Goal: Transaction & Acquisition: Book appointment/travel/reservation

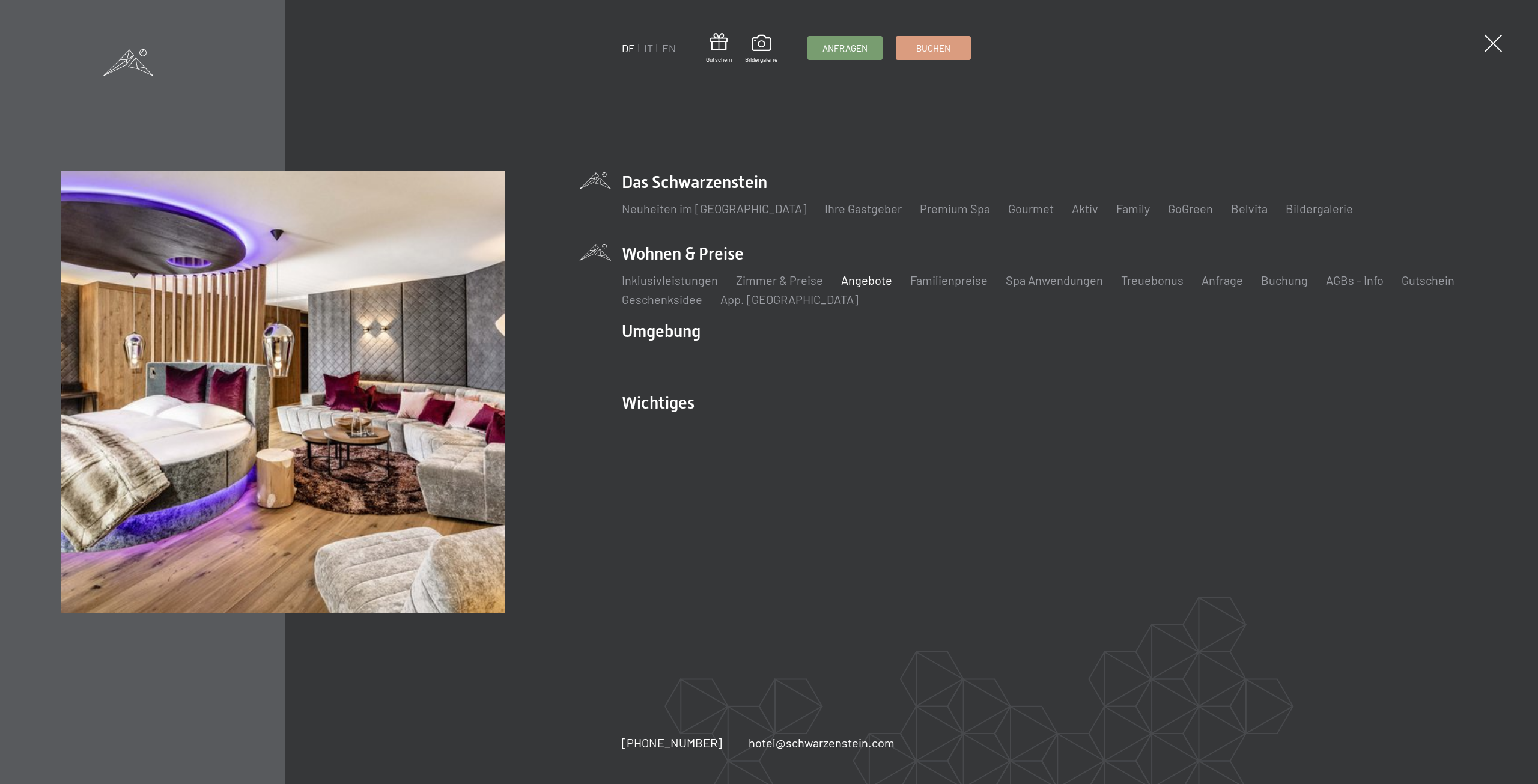
click at [848, 281] on link "Angebote" at bounding box center [867, 280] width 51 height 14
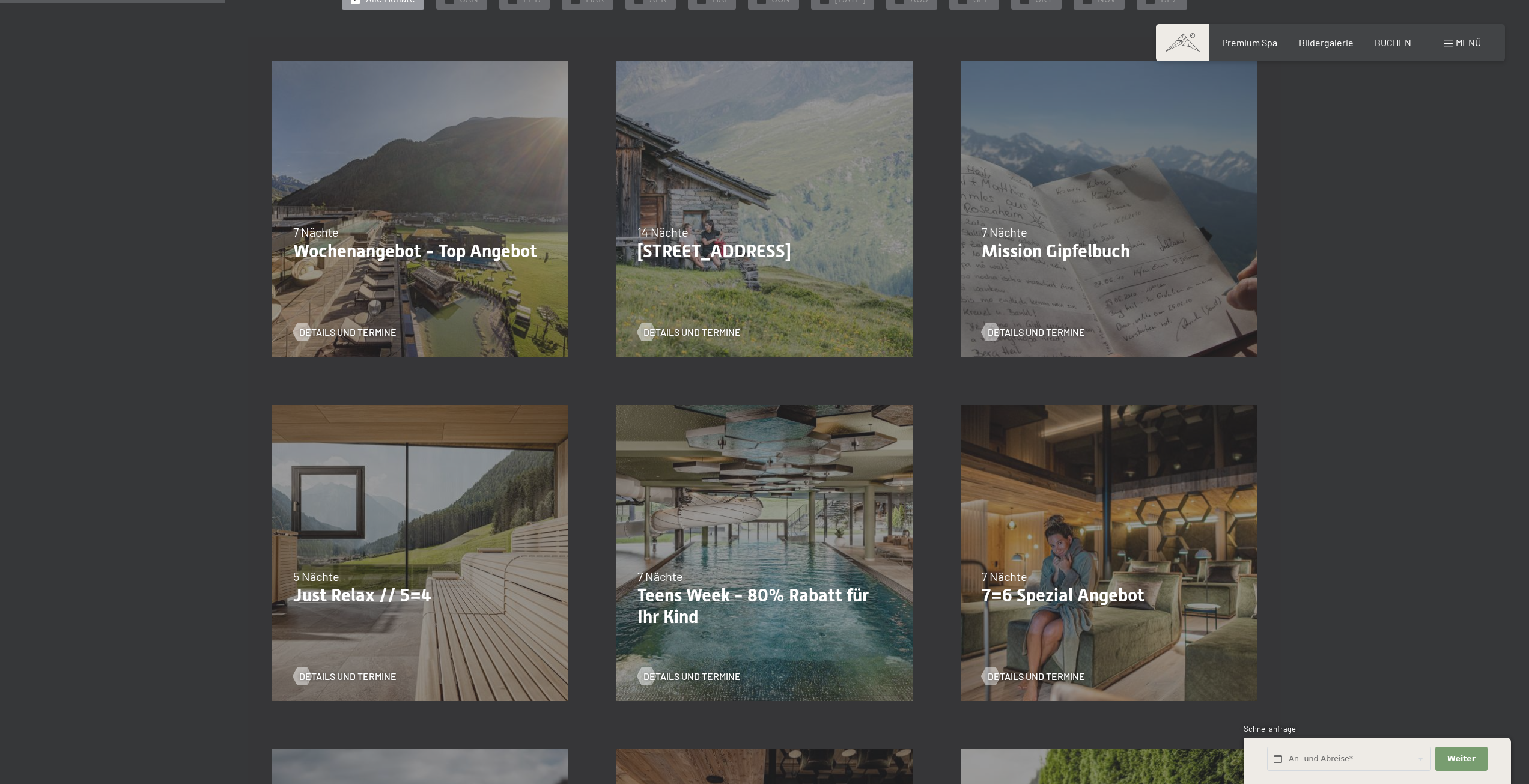
scroll to position [240, 0]
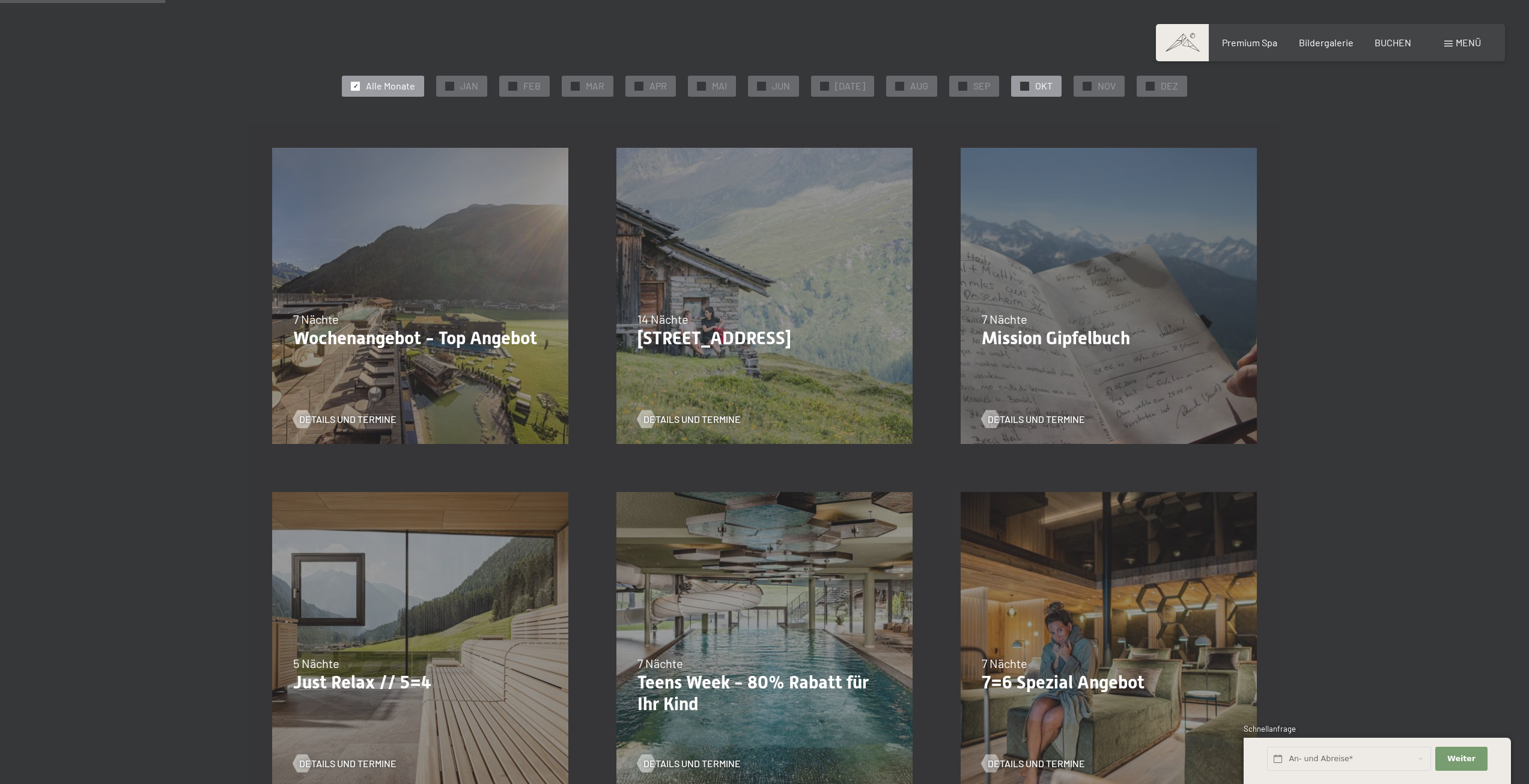
click at [1035, 86] on span "OKT" at bounding box center [1044, 86] width 17 height 14
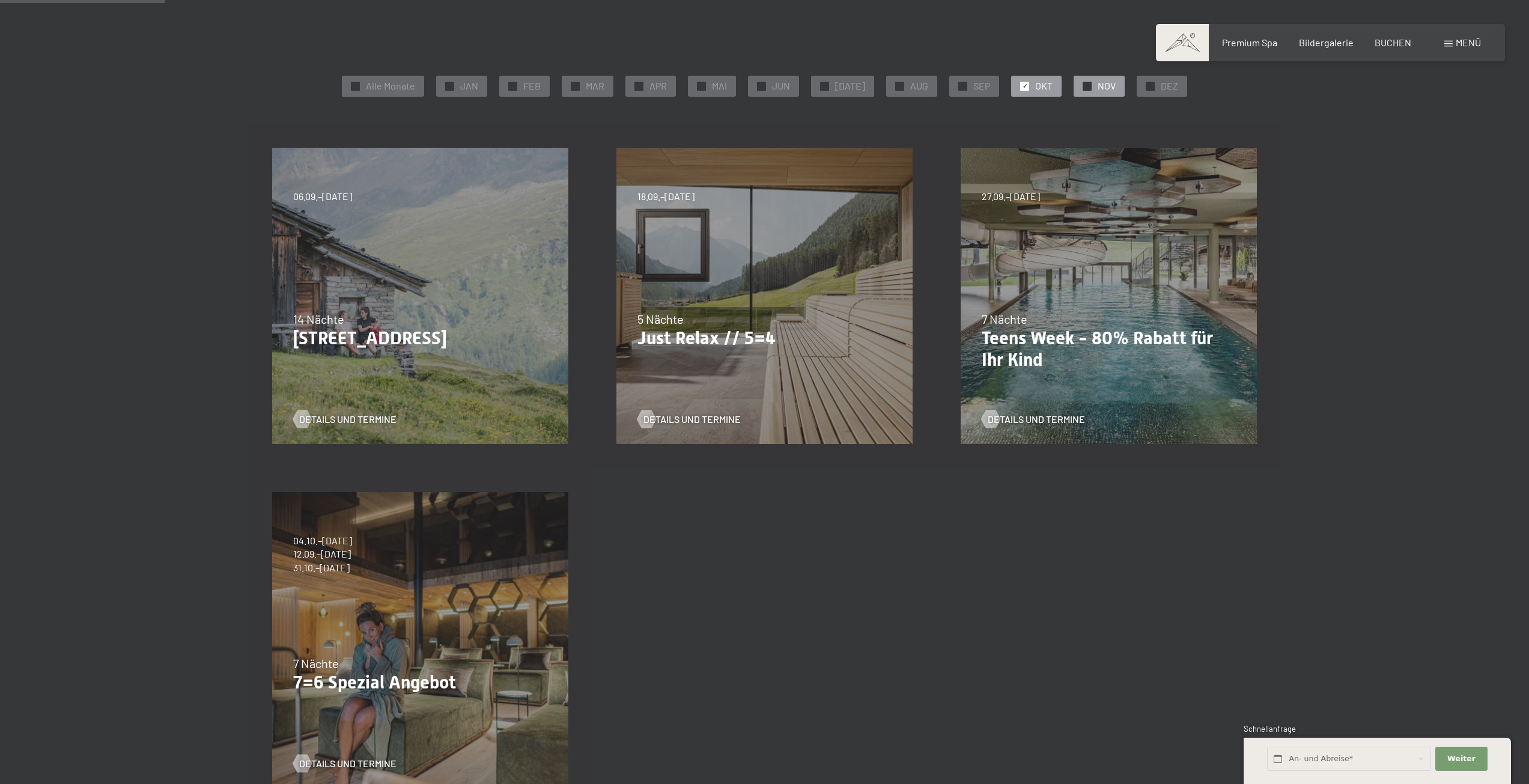
click at [1097, 80] on span "NOV" at bounding box center [1106, 86] width 18 height 14
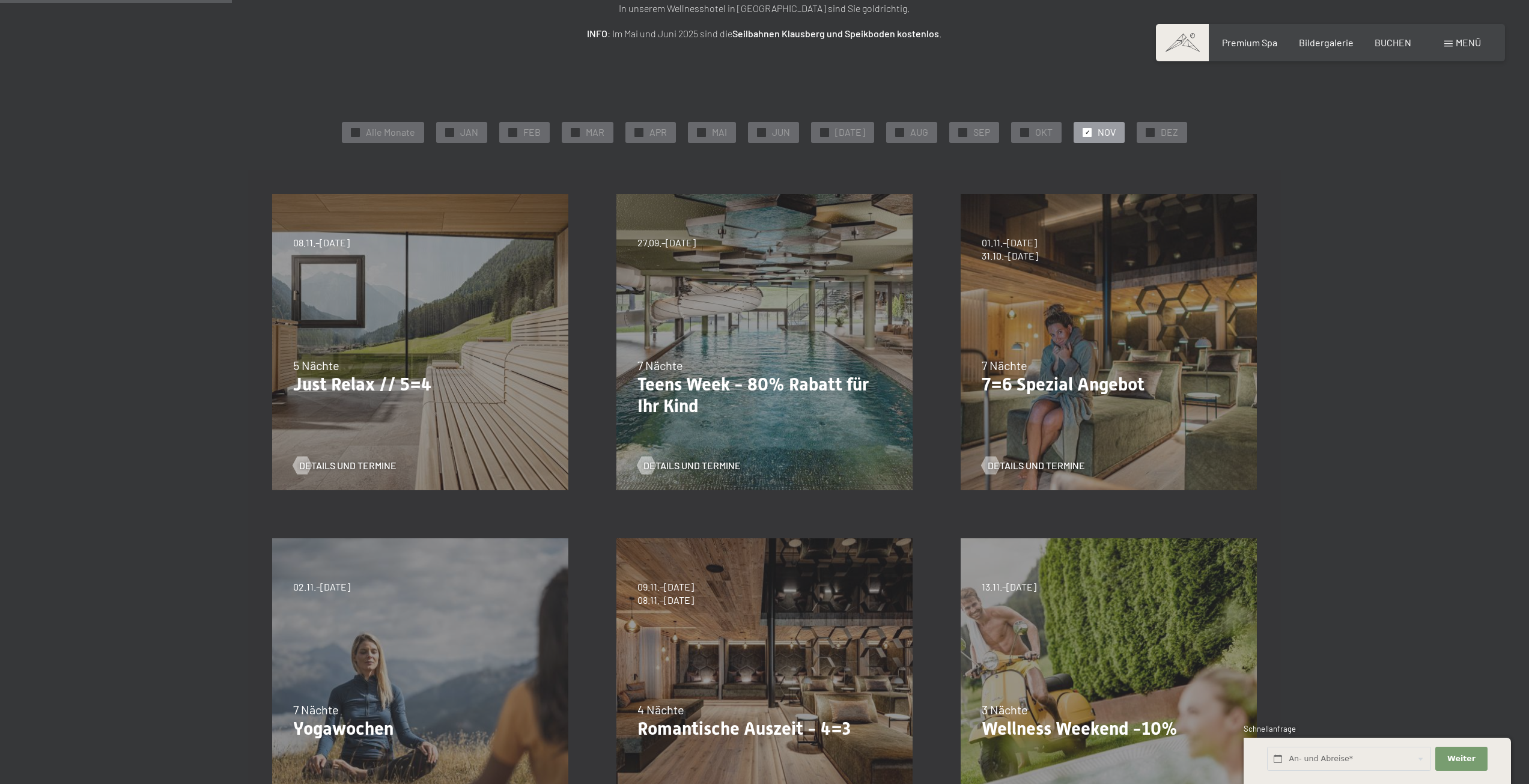
scroll to position [180, 0]
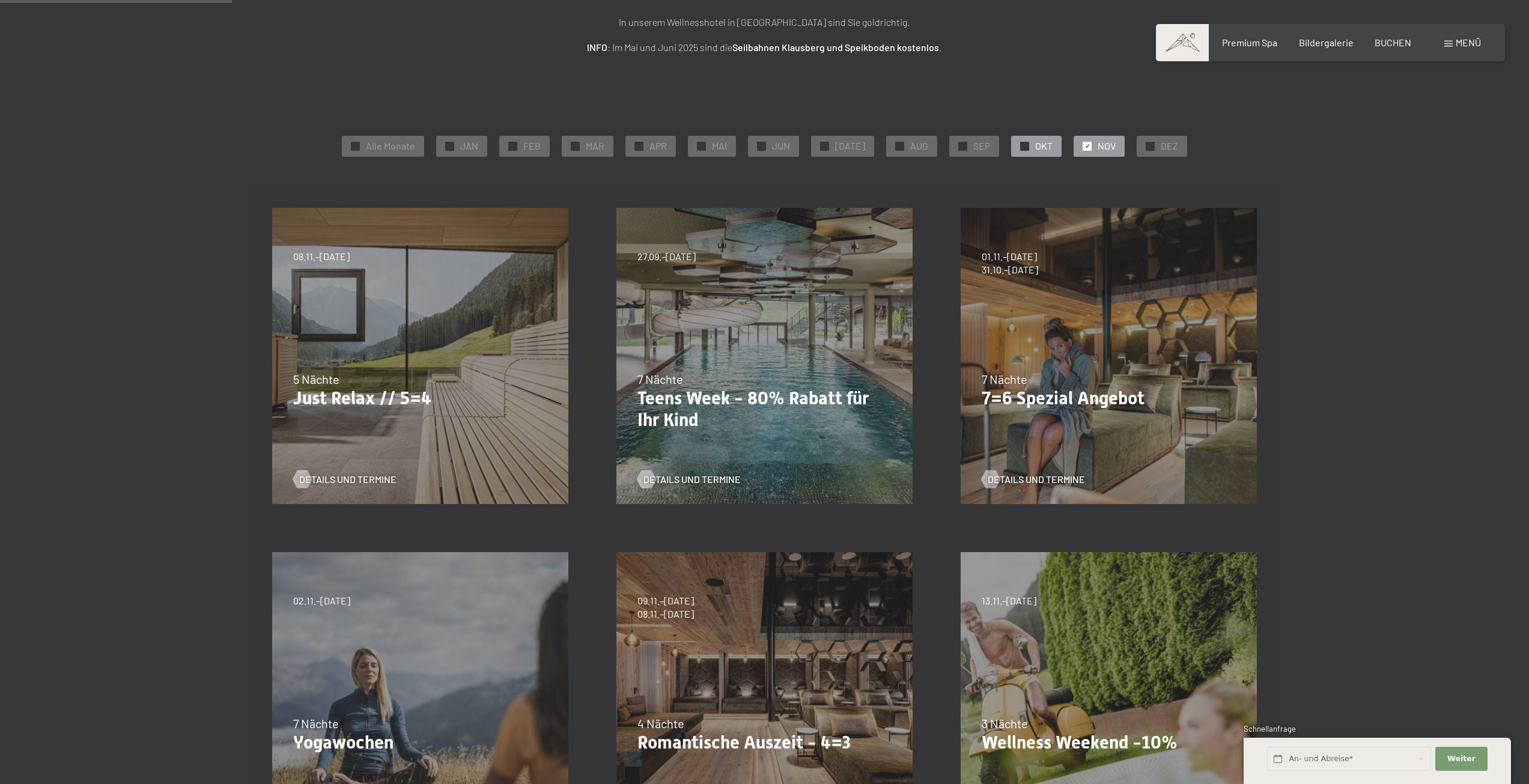
click at [1035, 147] on span "OKT" at bounding box center [1044, 146] width 17 height 14
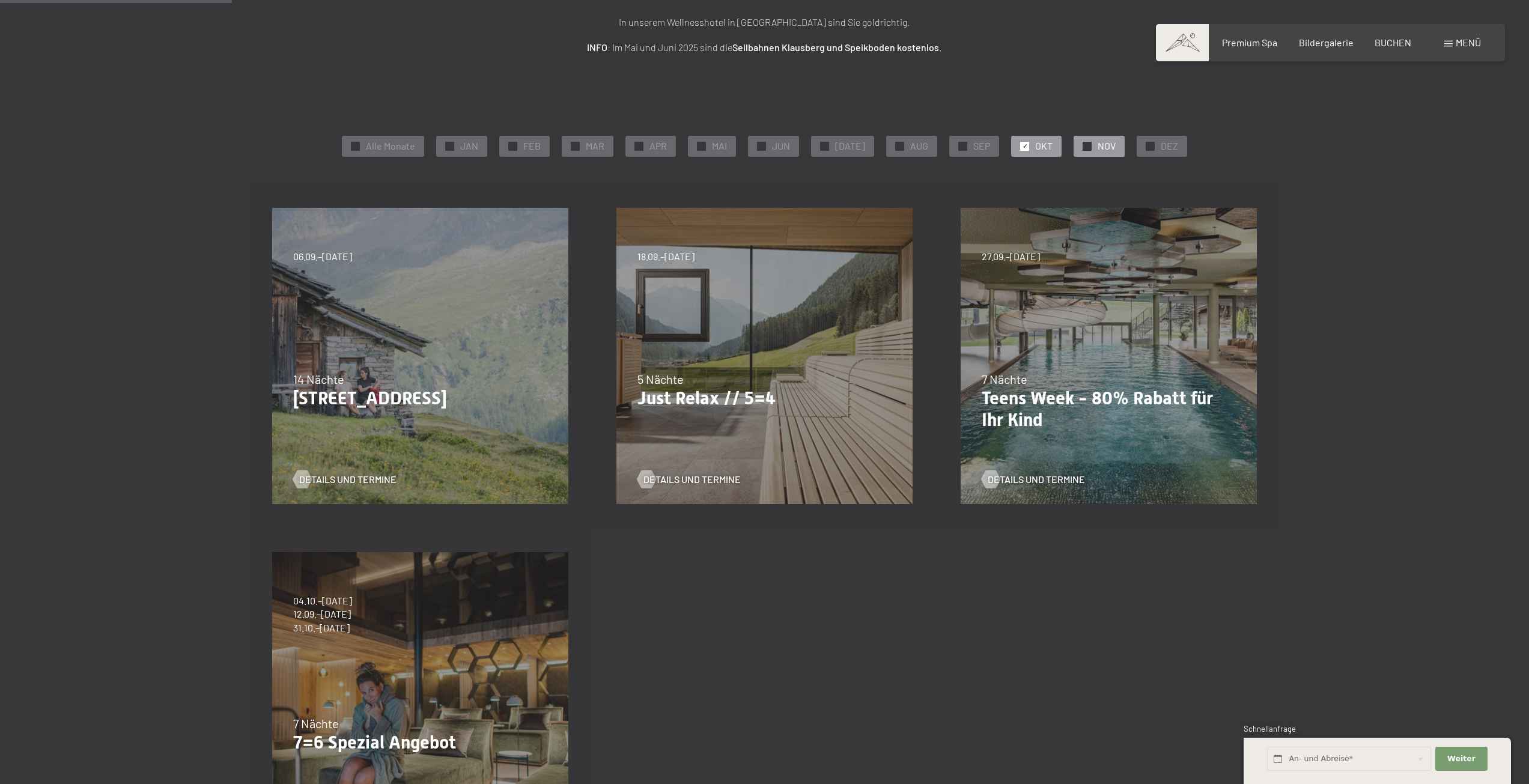
click at [1097, 150] on span "NOV" at bounding box center [1106, 146] width 18 height 14
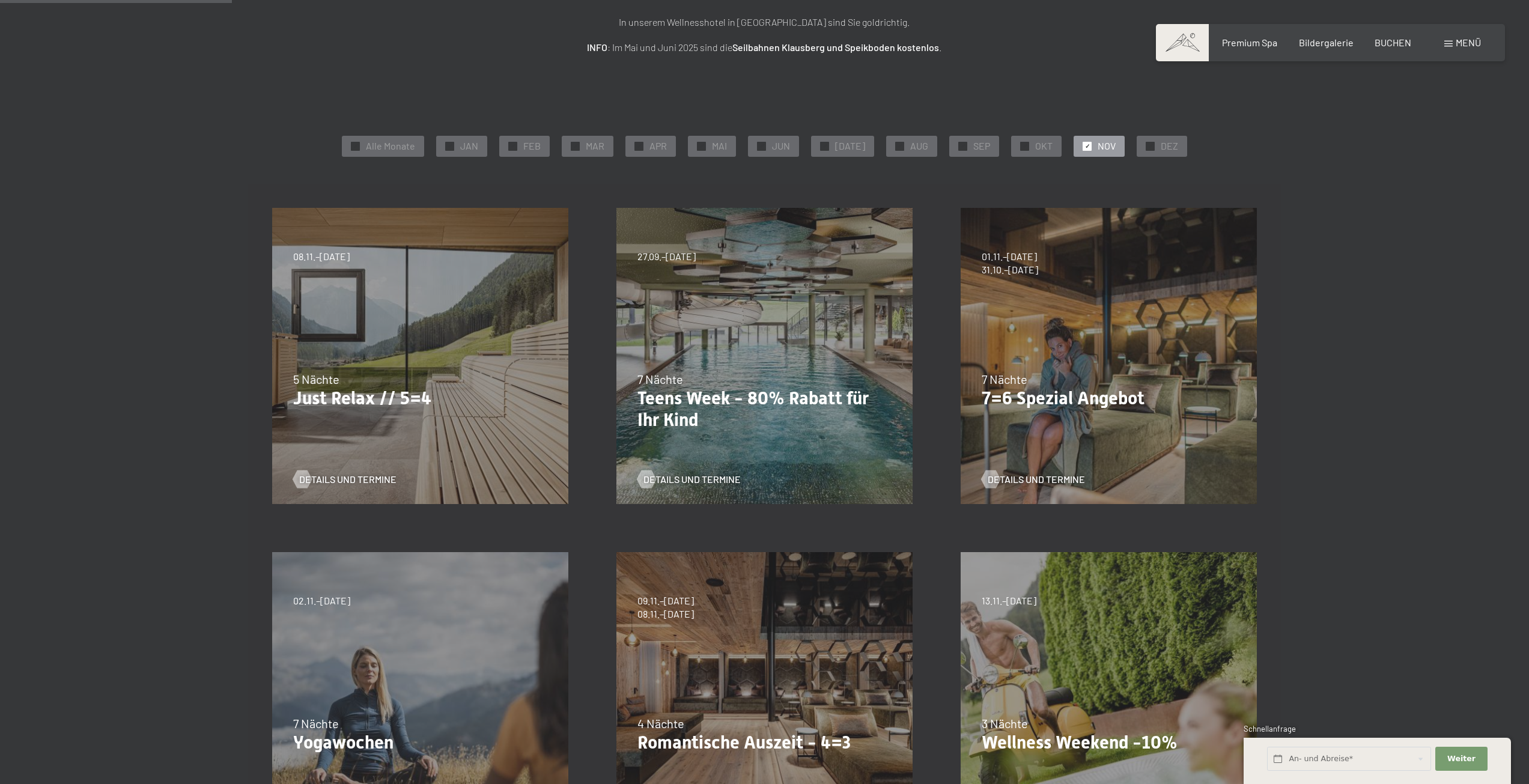
click at [1025, 695] on div "13.11.–01.12.2025 11.12.–22.12.2025 15.01.–26.01.2026 12.03.–23.03.2026 3 Nächt…" at bounding box center [1109, 700] width 344 height 344
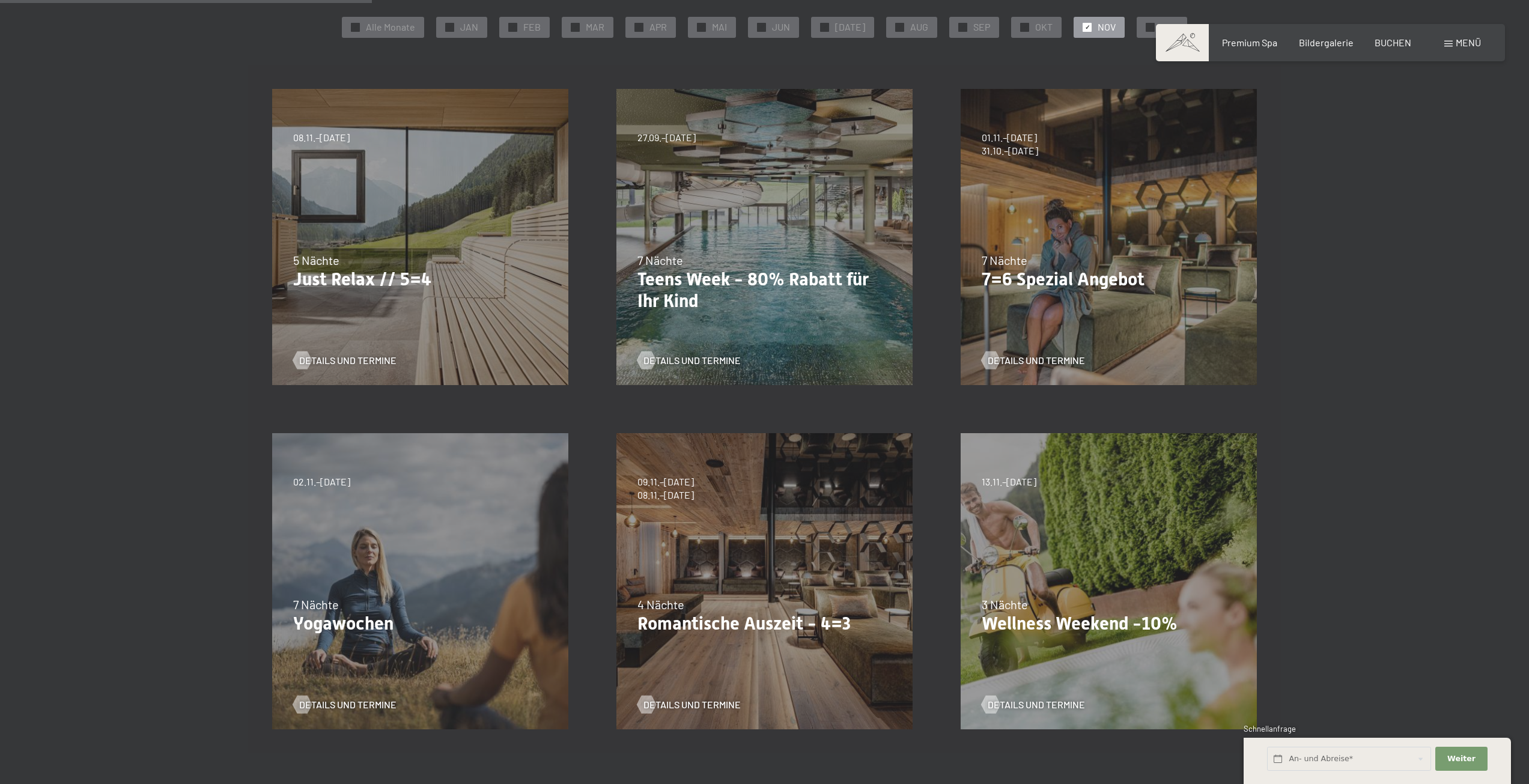
scroll to position [300, 0]
click at [1000, 616] on p "Wellness Weekend -10%" at bounding box center [1109, 622] width 254 height 21
click at [1018, 699] on span "Details und Termine" at bounding box center [1048, 703] width 97 height 14
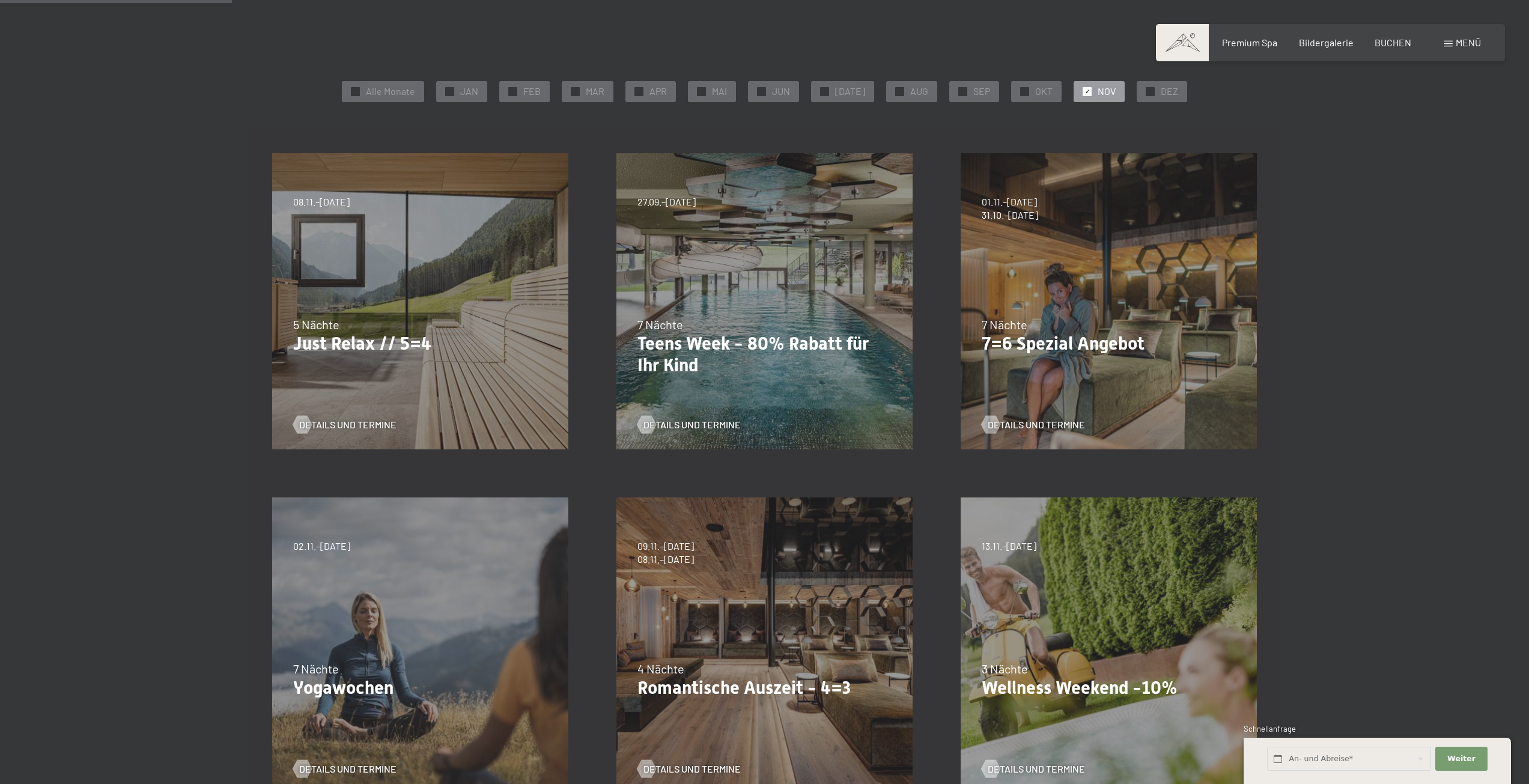
scroll to position [180, 0]
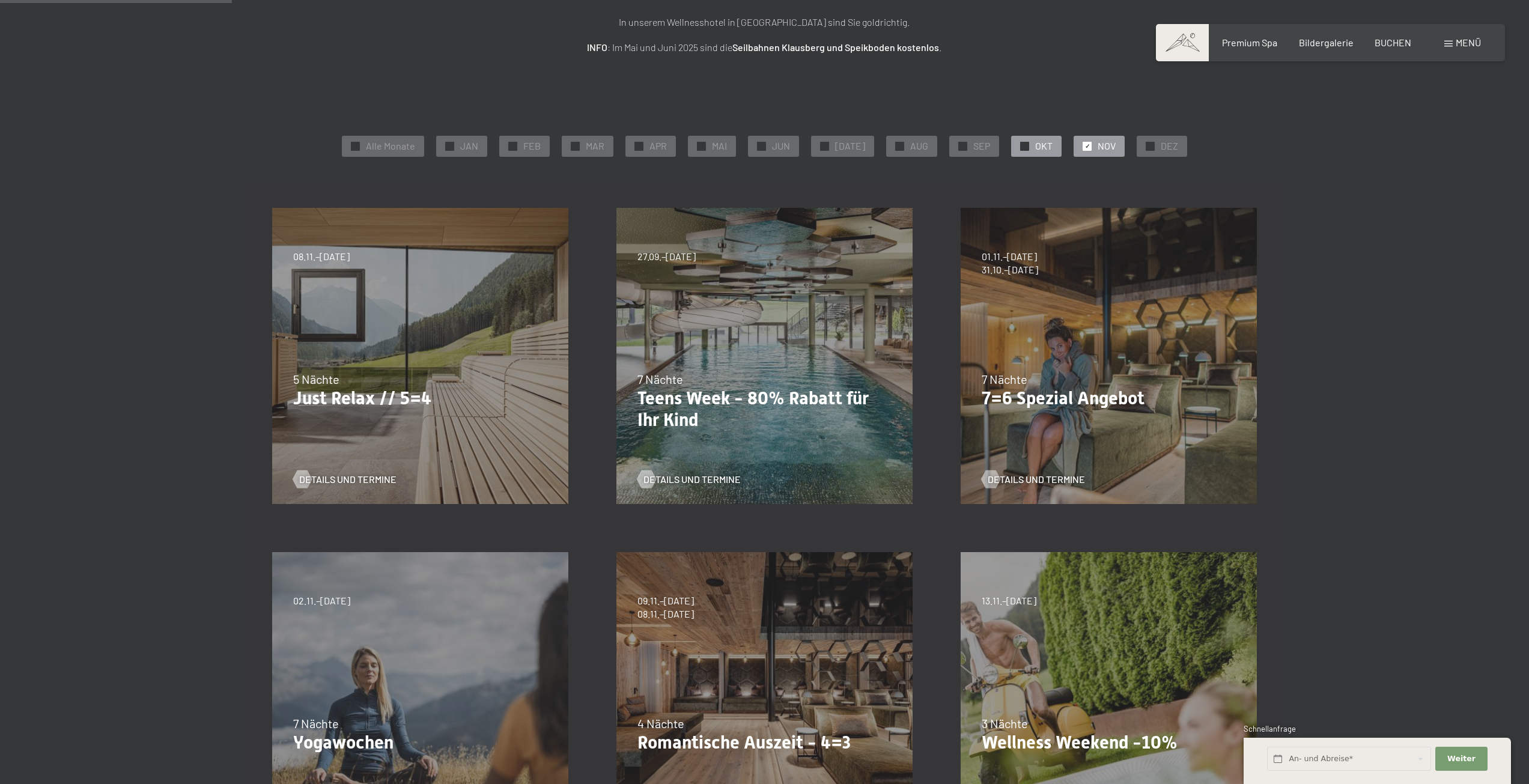
click at [1024, 151] on div "✓ OKT" at bounding box center [1036, 146] width 51 height 21
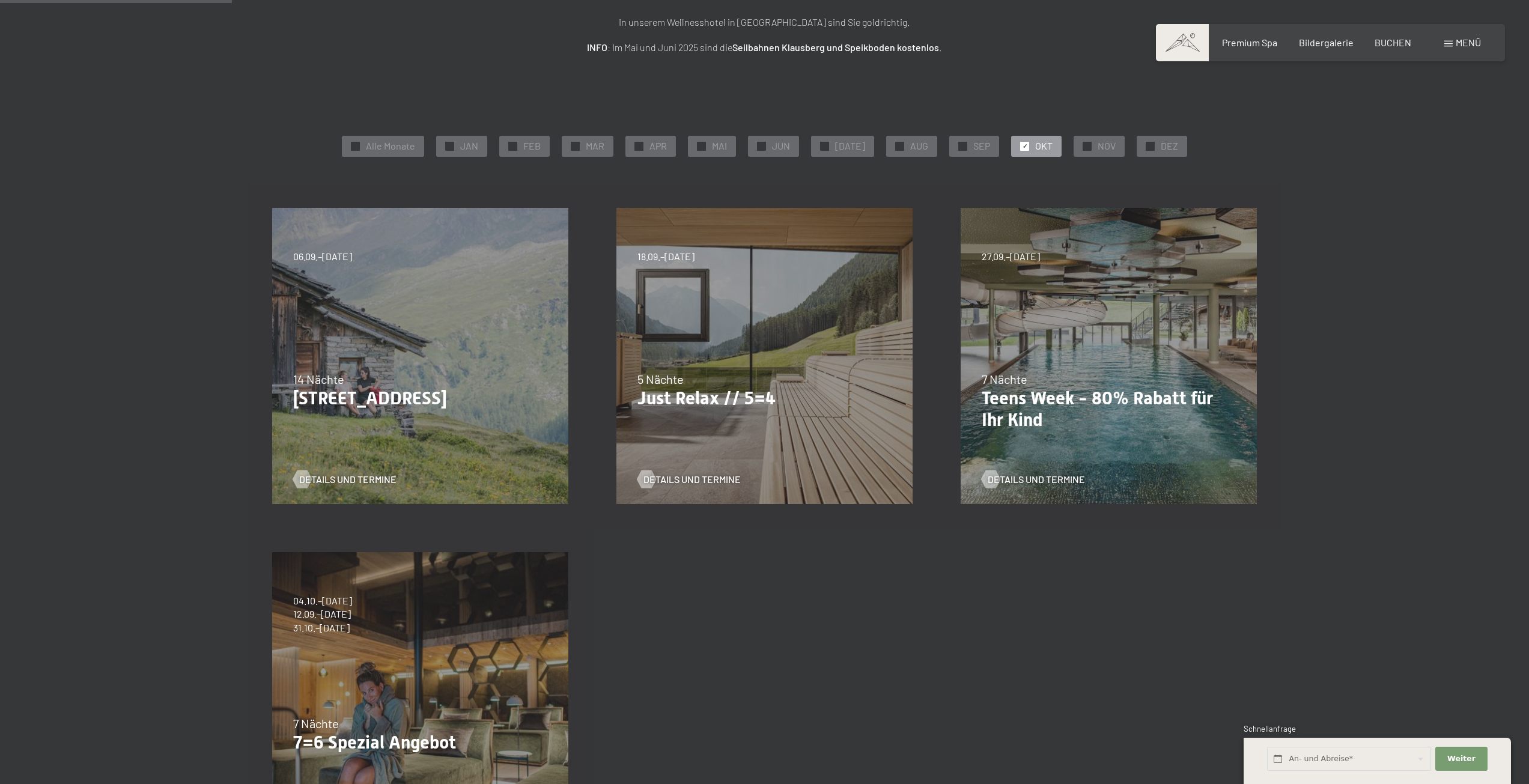
click at [151, 218] on section "✓ Alle Monate ✓ JAN ✓ FEB ✓ MAR ✓ APR ✓ MAI ✓ JUN ✓ JUL ✓ AUG ✓ SEP ✓ OKT ✓ NOV…" at bounding box center [764, 494] width 1529 height 877
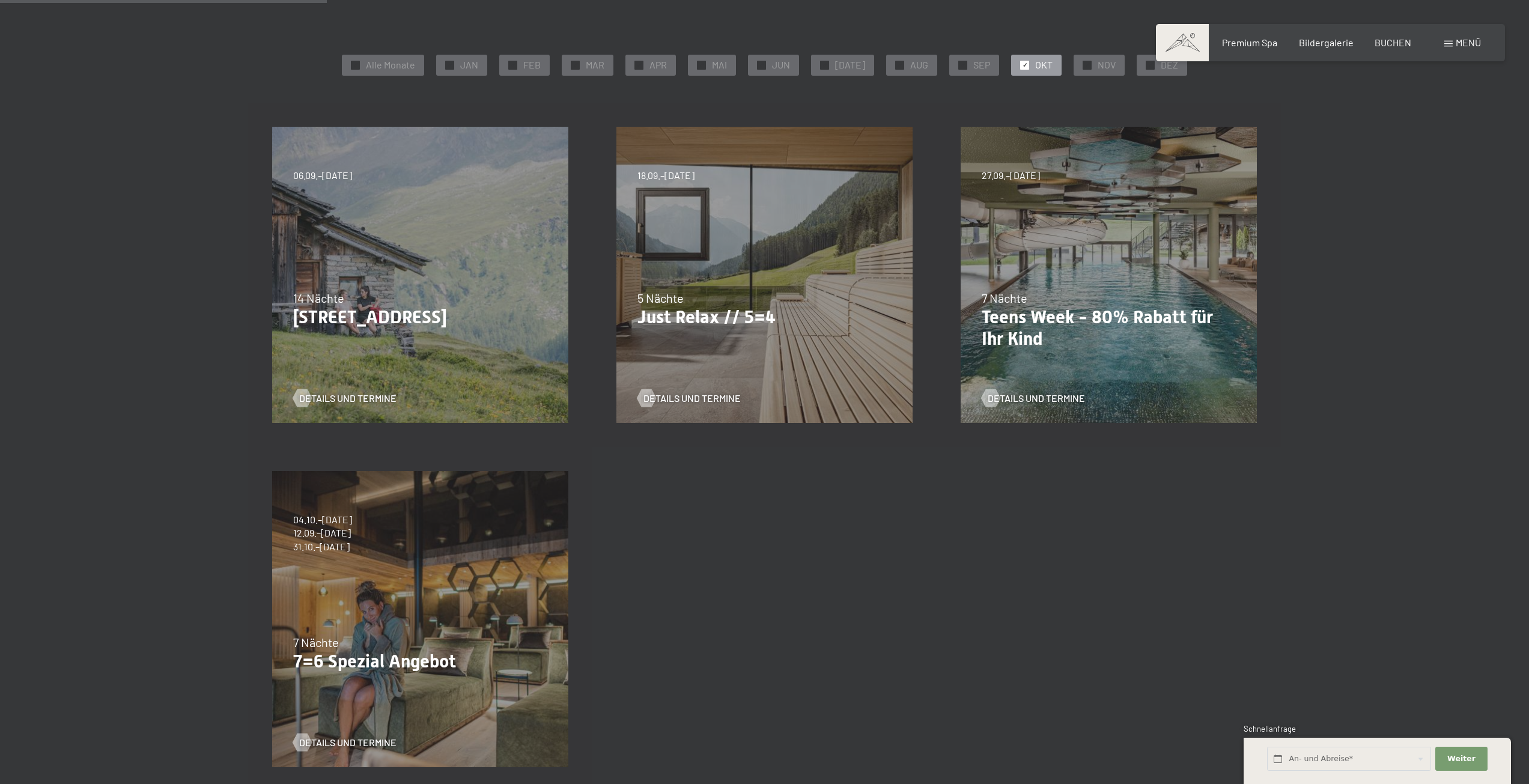
scroll to position [240, 0]
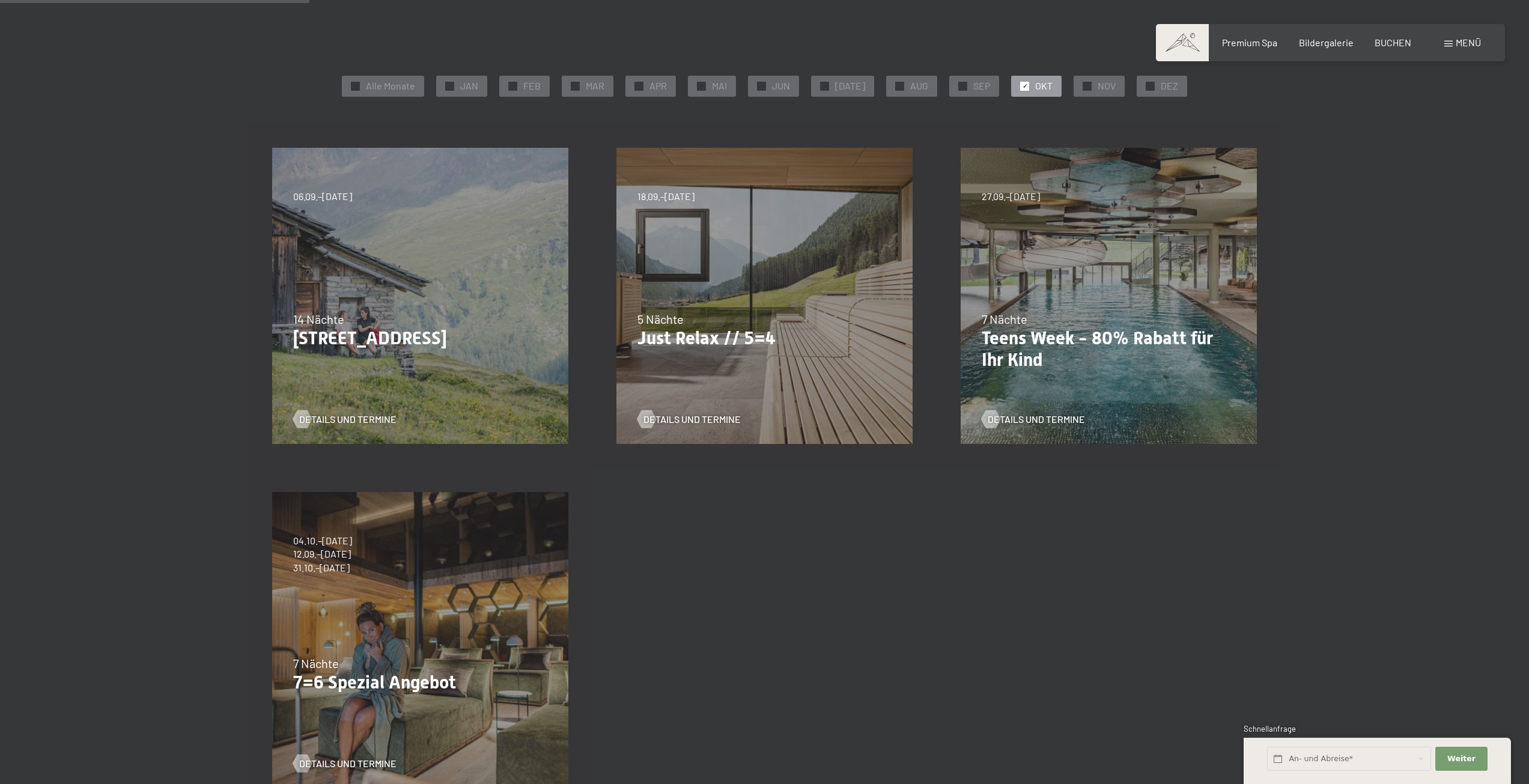
click at [170, 202] on section "✓ Alle Monate ✓ JAN ✓ FEB ✓ MAR ✓ APR ✓ MAI ✓ JUN ✓ JUL ✓ AUG ✓ SEP ✓ OKT ✓ NOV…" at bounding box center [764, 433] width 1529 height 877
click at [1407, 48] on div "BUCHEN" at bounding box center [1392, 41] width 36 height 14
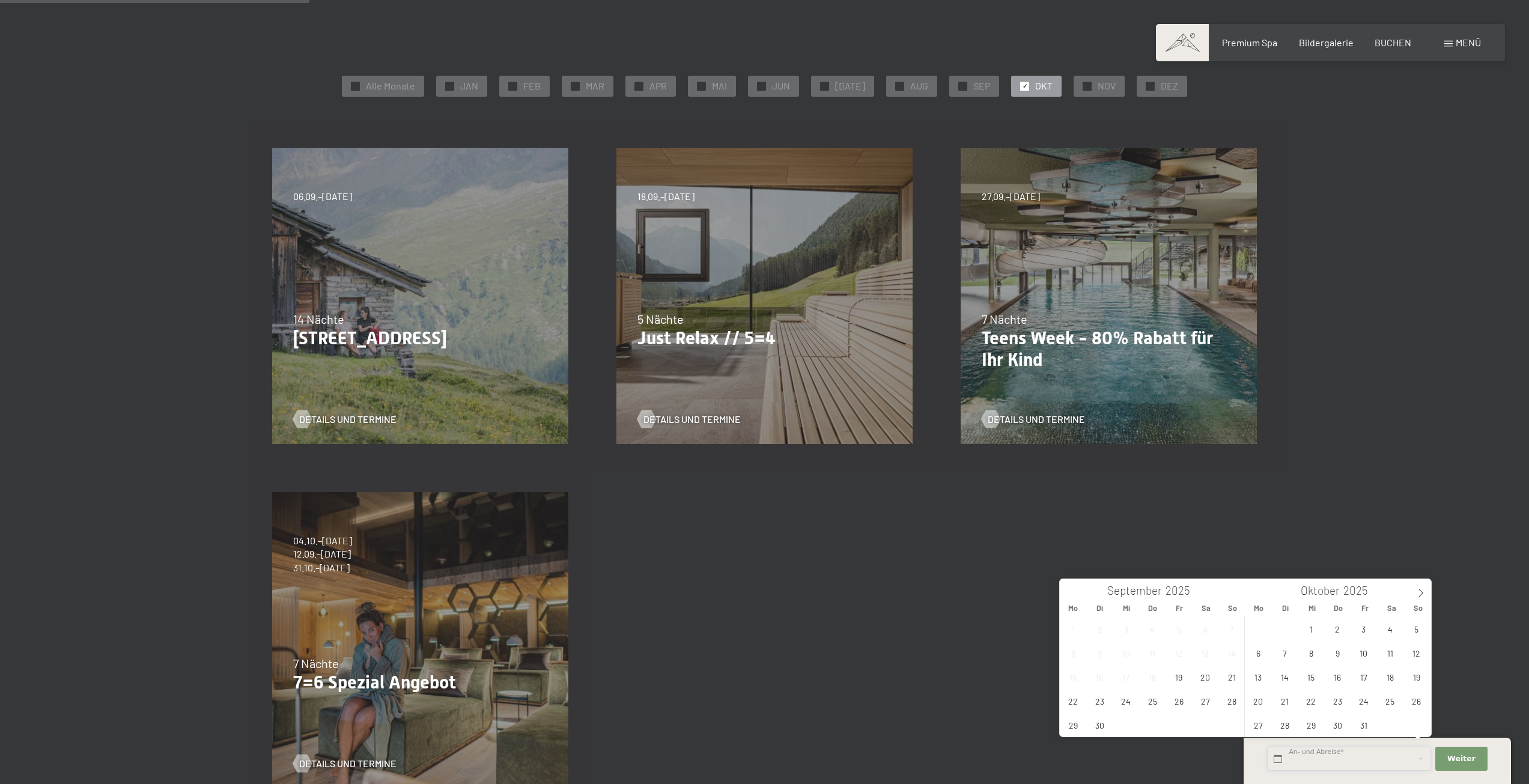
click at [1290, 755] on input "text" at bounding box center [1349, 758] width 164 height 25
click at [1394, 678] on span "18" at bounding box center [1389, 676] width 24 height 24
click at [1365, 676] on span "17" at bounding box center [1363, 676] width 24 height 24
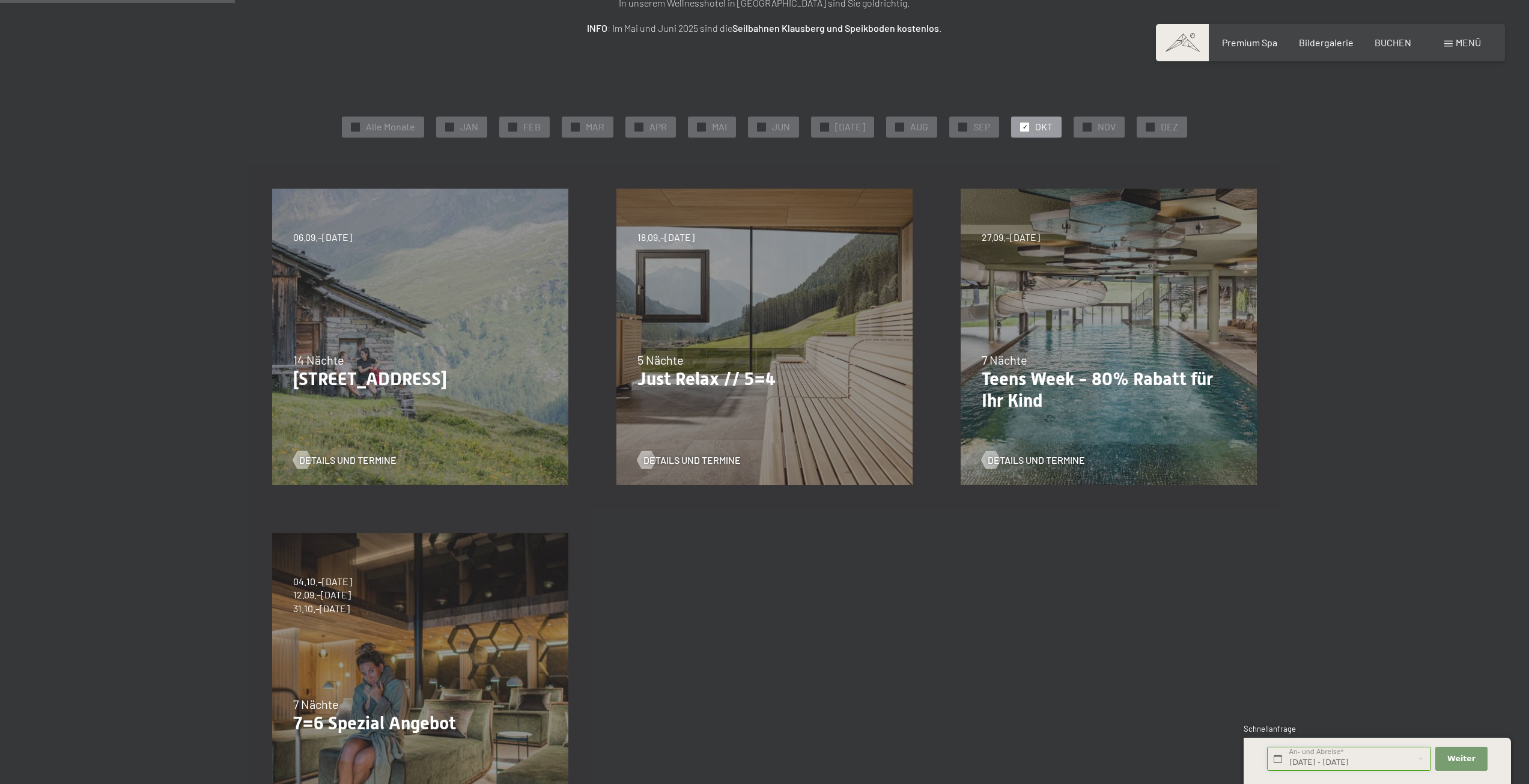
scroll to position [180, 0]
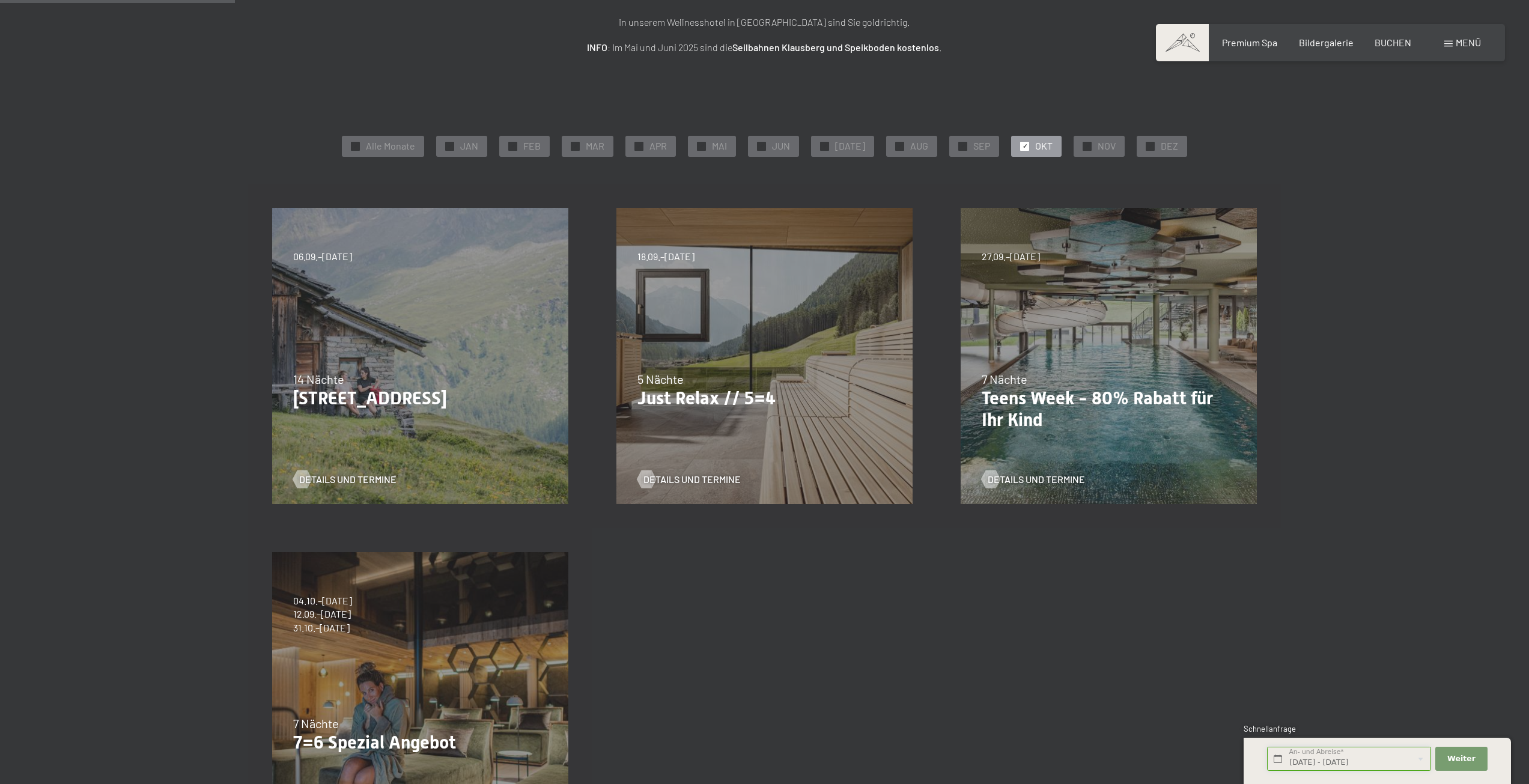
click at [1340, 766] on input "Fr. 17.10.2025 - Sa. 18.10.2025" at bounding box center [1349, 758] width 164 height 25
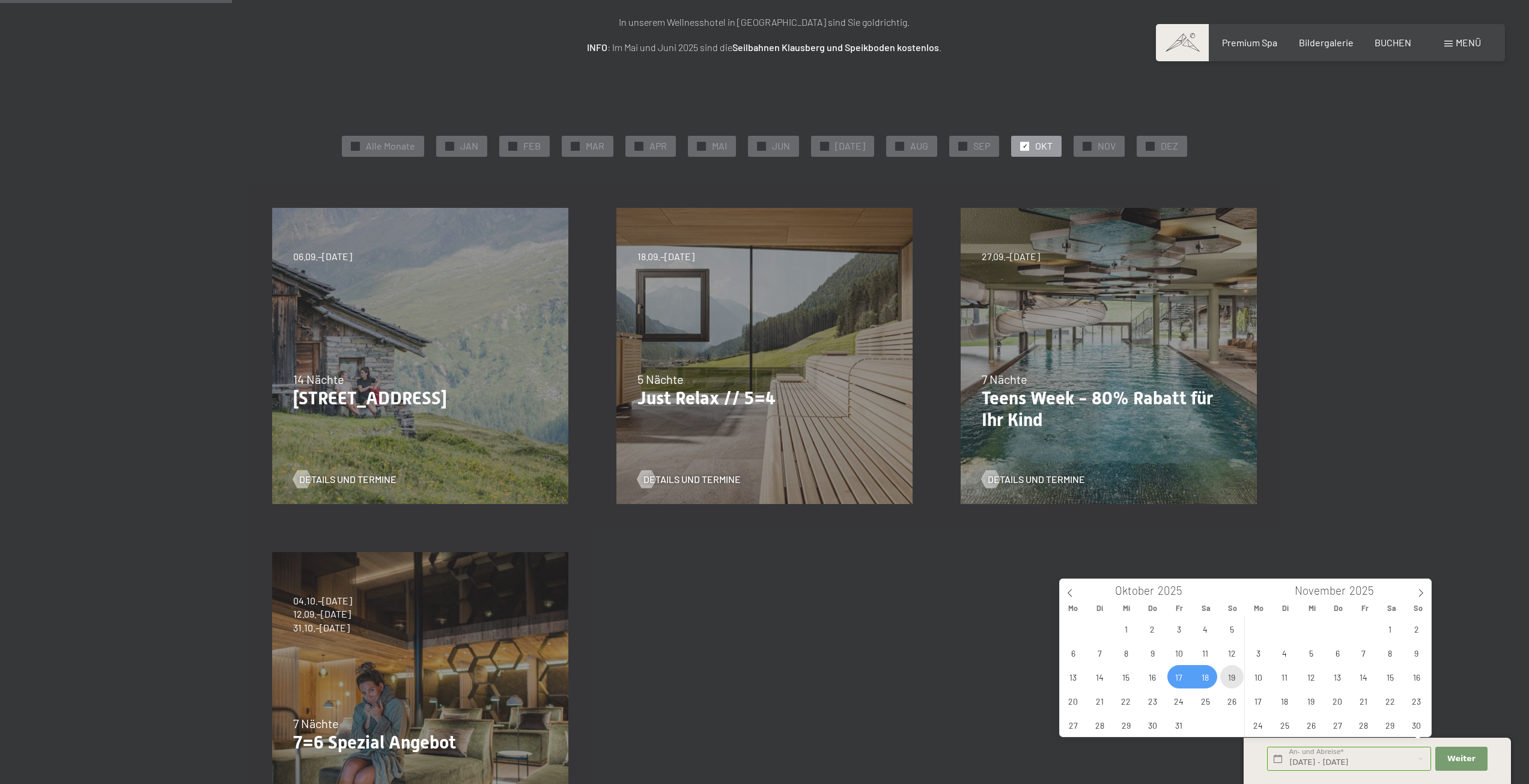
click at [1239, 675] on span "19" at bounding box center [1231, 676] width 24 height 24
click at [1184, 677] on span "17" at bounding box center [1179, 676] width 24 height 24
type input "Fr. 17.10.2025 - So. 19.10.2025"
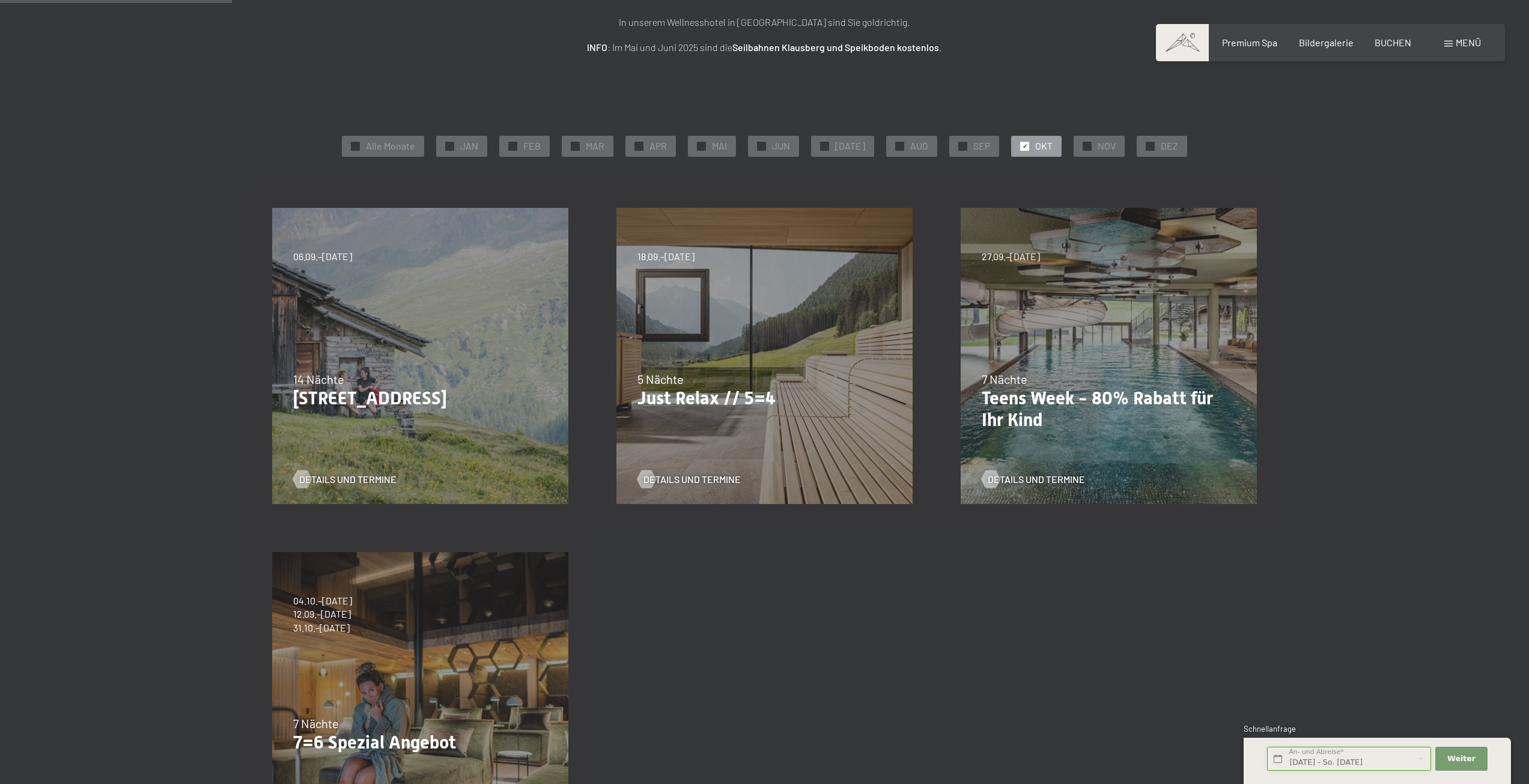
click at [1299, 754] on input "Fr. 17.10.2025 - So. 19.10.2025" at bounding box center [1349, 758] width 164 height 25
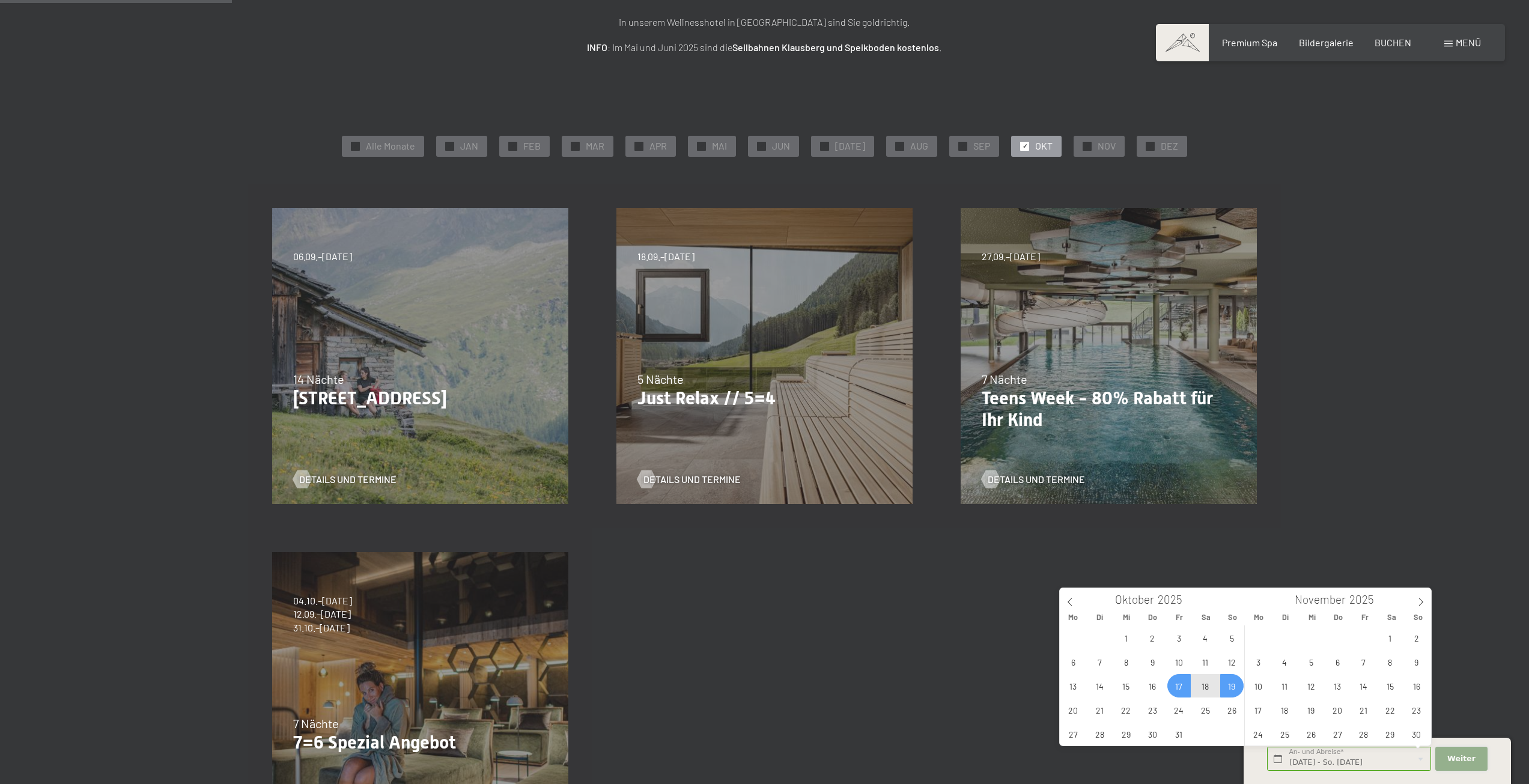
click at [1475, 753] on button "Weiter Adressfelder ausblenden" at bounding box center [1461, 758] width 51 height 25
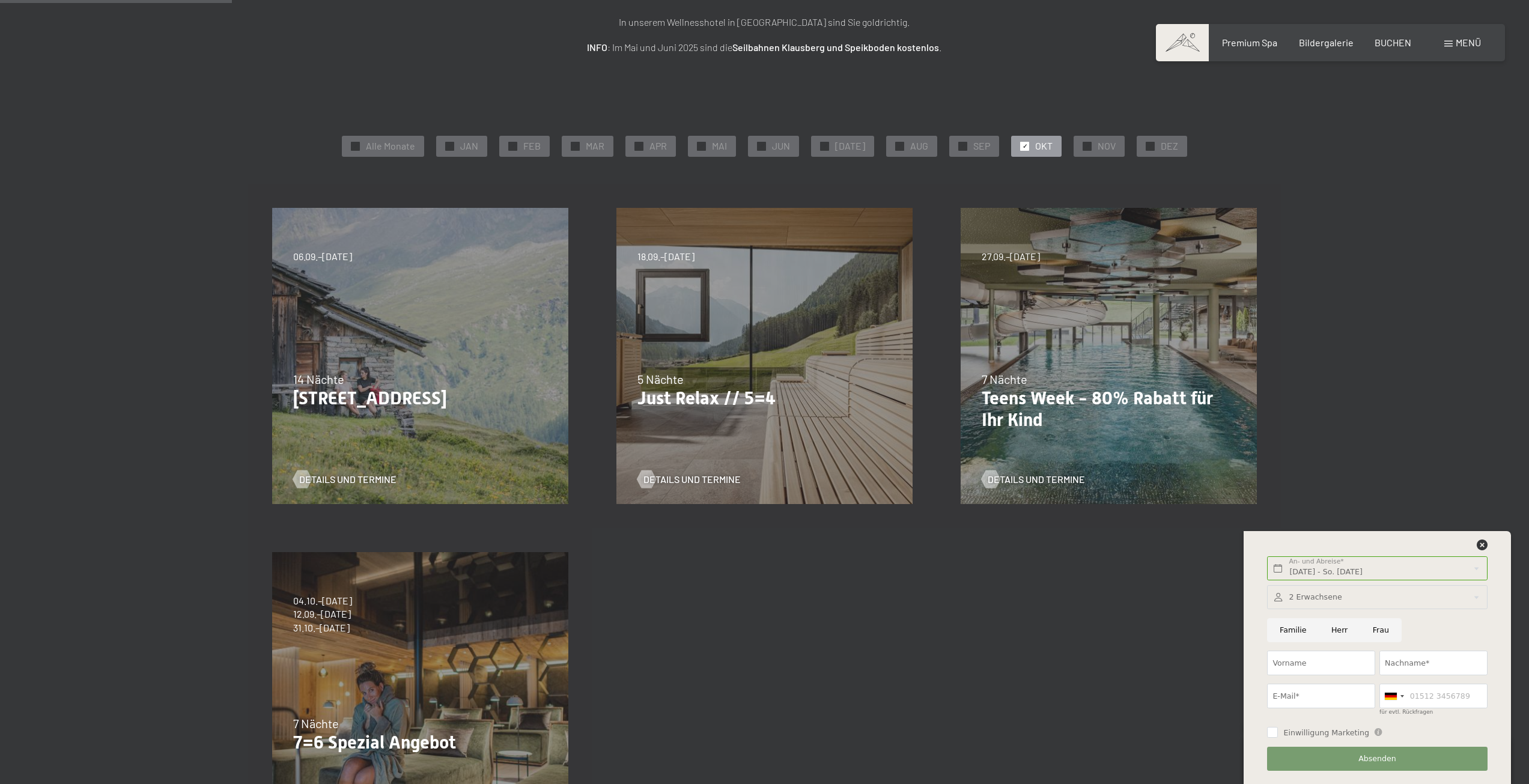
click at [1327, 595] on div at bounding box center [1377, 597] width 220 height 25
click at [1474, 626] on icon at bounding box center [1471, 626] width 8 height 8
type input "3"
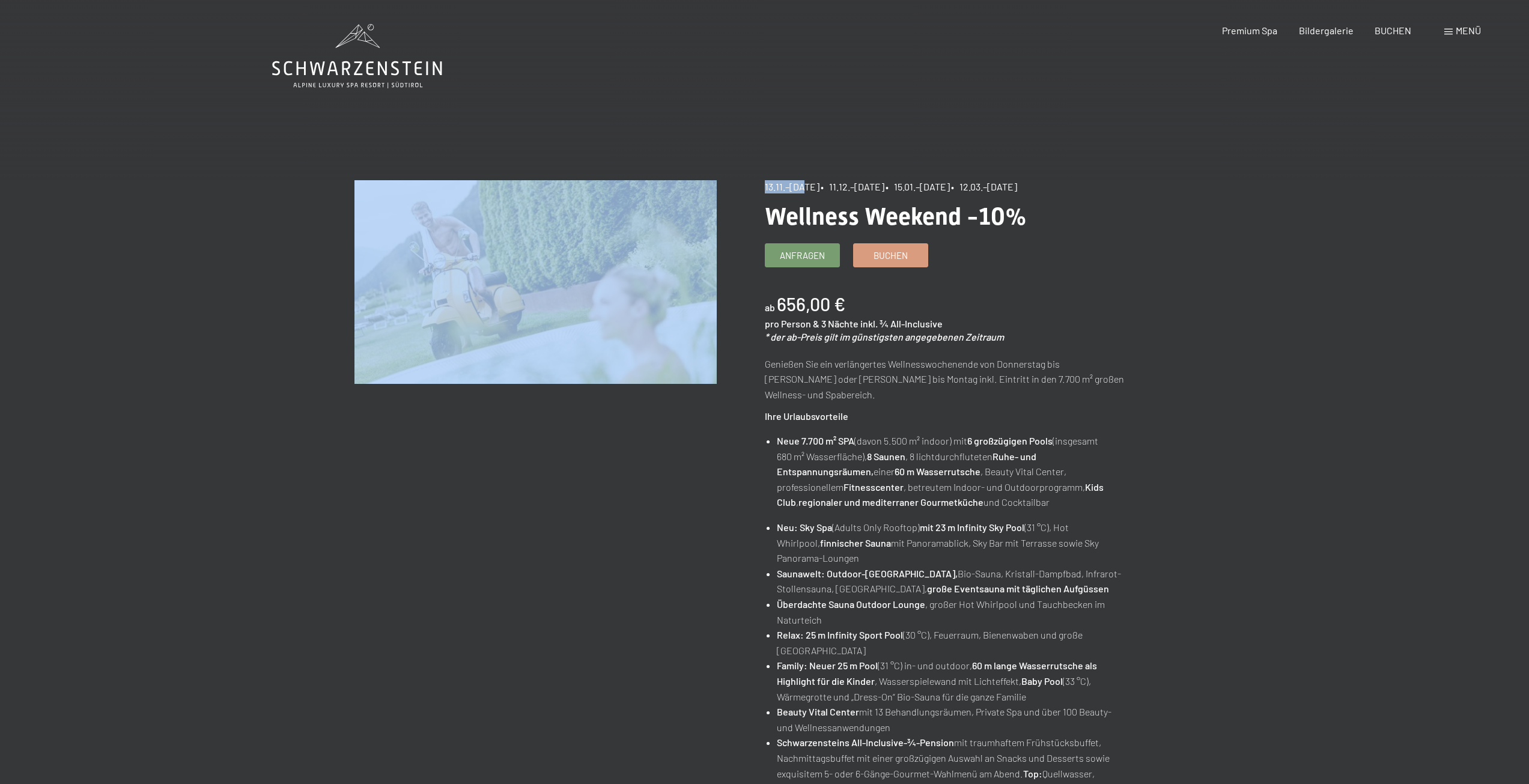
drag, startPoint x: 754, startPoint y: 177, endPoint x: 799, endPoint y: 186, distance: 45.9
click at [799, 186] on div "Angebot wechseln (10 / 14) 13.11.–01.12.2025 • 11.12.–22.12.2025 • 15.01.–26.01…" at bounding box center [764, 627] width 1529 height 1015
click at [799, 186] on span "13.11.–[DATE]" at bounding box center [792, 186] width 55 height 11
